Goal: Transaction & Acquisition: Purchase product/service

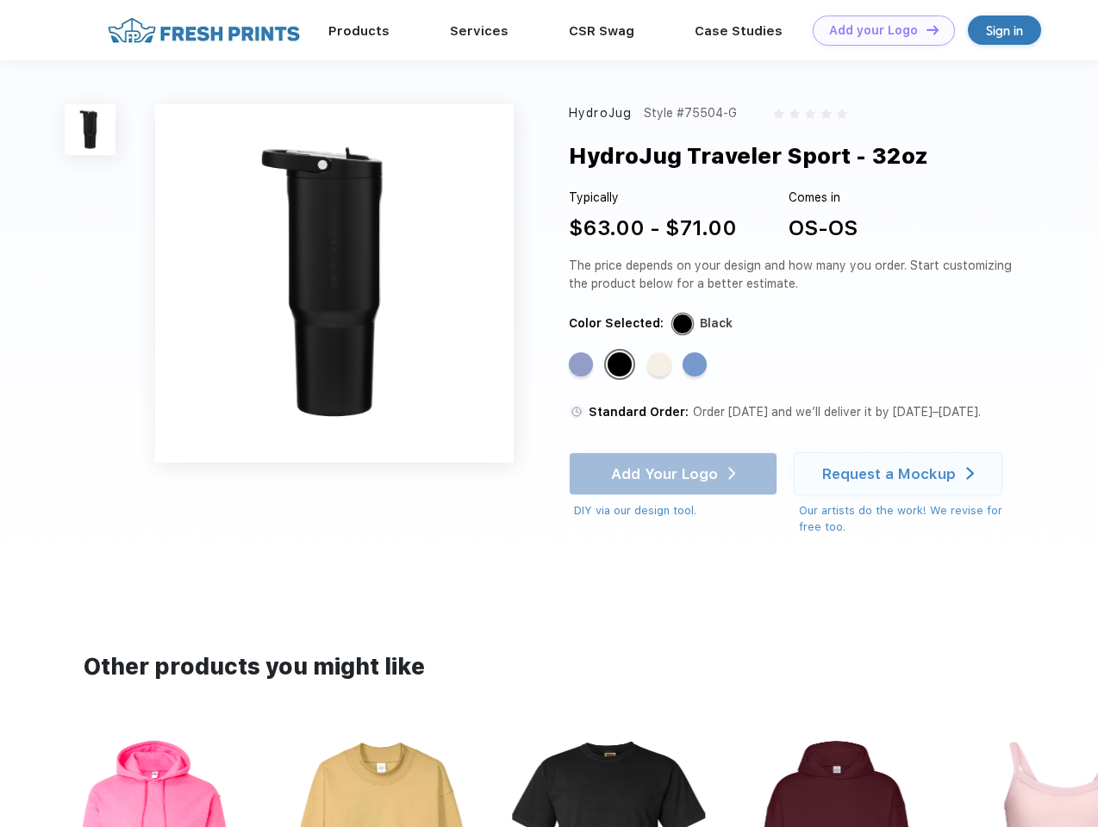
click at [877, 30] on link "Add your Logo Design Tool" at bounding box center [884, 31] width 142 height 30
click at [0, 0] on div "Design Tool" at bounding box center [0, 0] width 0 height 0
click at [925, 29] on link "Add your Logo Design Tool" at bounding box center [884, 31] width 142 height 30
click at [90, 129] on img at bounding box center [90, 129] width 51 height 51
click at [583, 365] on div "Standard Color" at bounding box center [581, 364] width 24 height 24
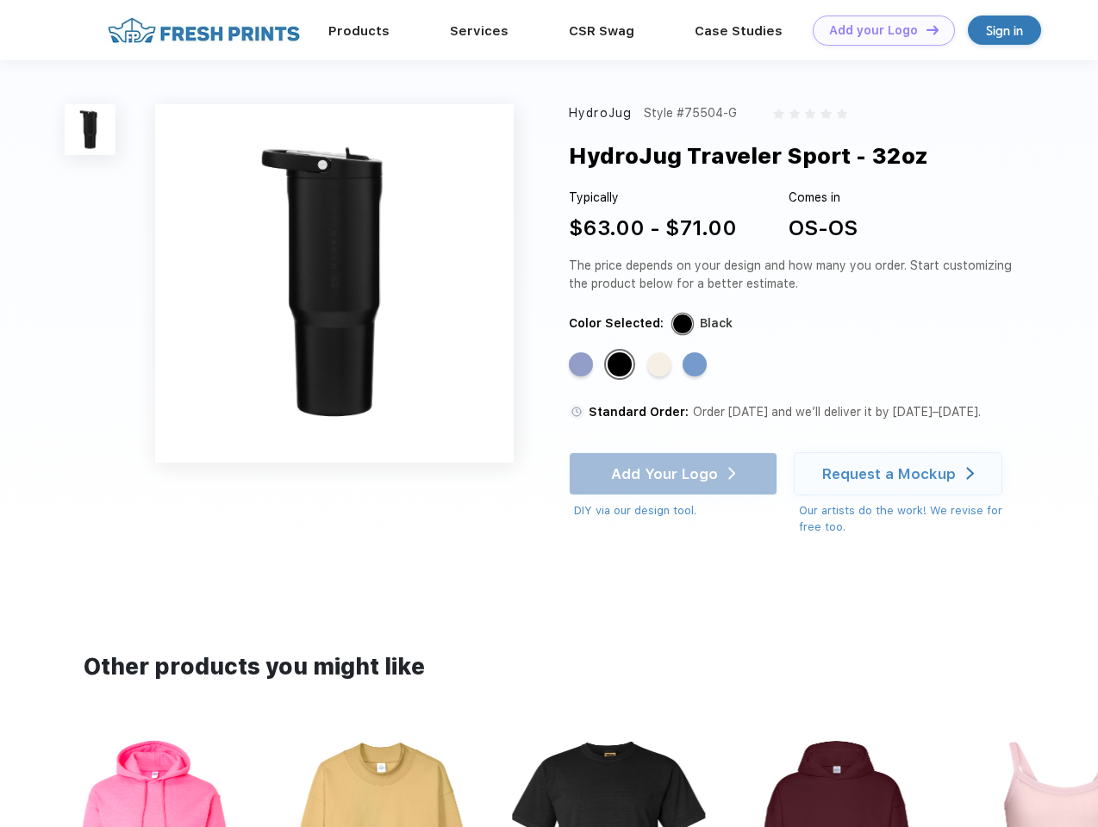
click at [621, 365] on div "Standard Color" at bounding box center [620, 364] width 24 height 24
click at [661, 365] on div "Standard Color" at bounding box center [659, 364] width 24 height 24
click at [696, 365] on div "Standard Color" at bounding box center [695, 364] width 24 height 24
click at [675, 474] on div "Add Your Logo DIY via our design tool. Ah shoot! This product isn't up in our d…" at bounding box center [673, 485] width 209 height 67
click at [901, 474] on div "Request a Mockup" at bounding box center [889, 473] width 134 height 17
